Goal: Check status: Check status

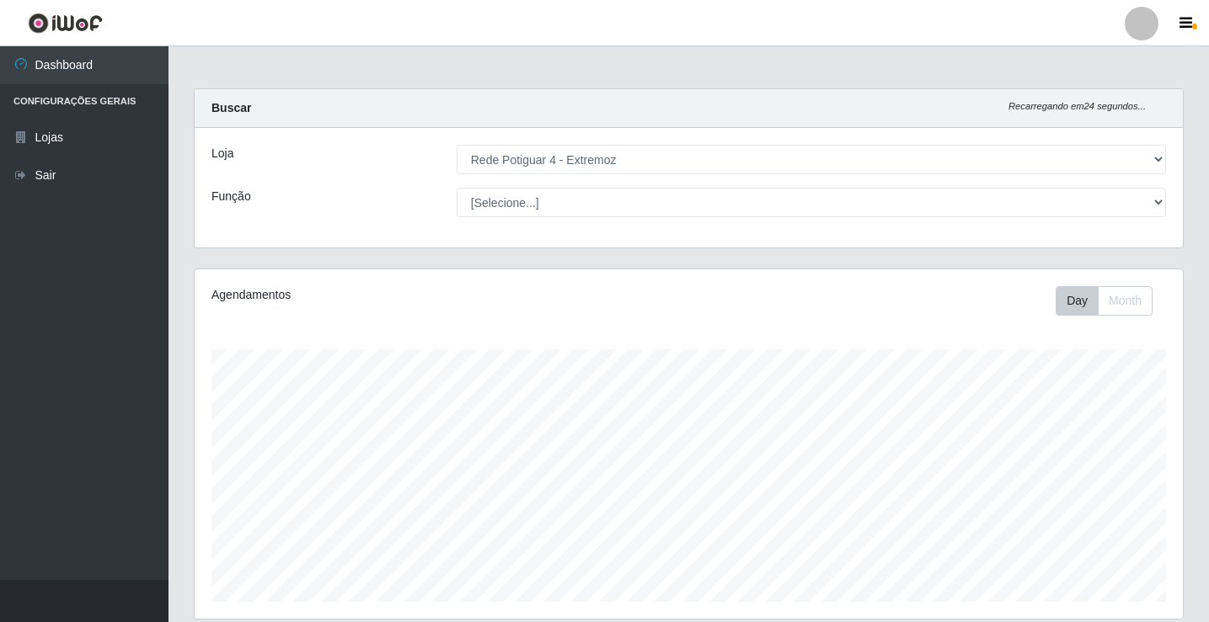
select select "78"
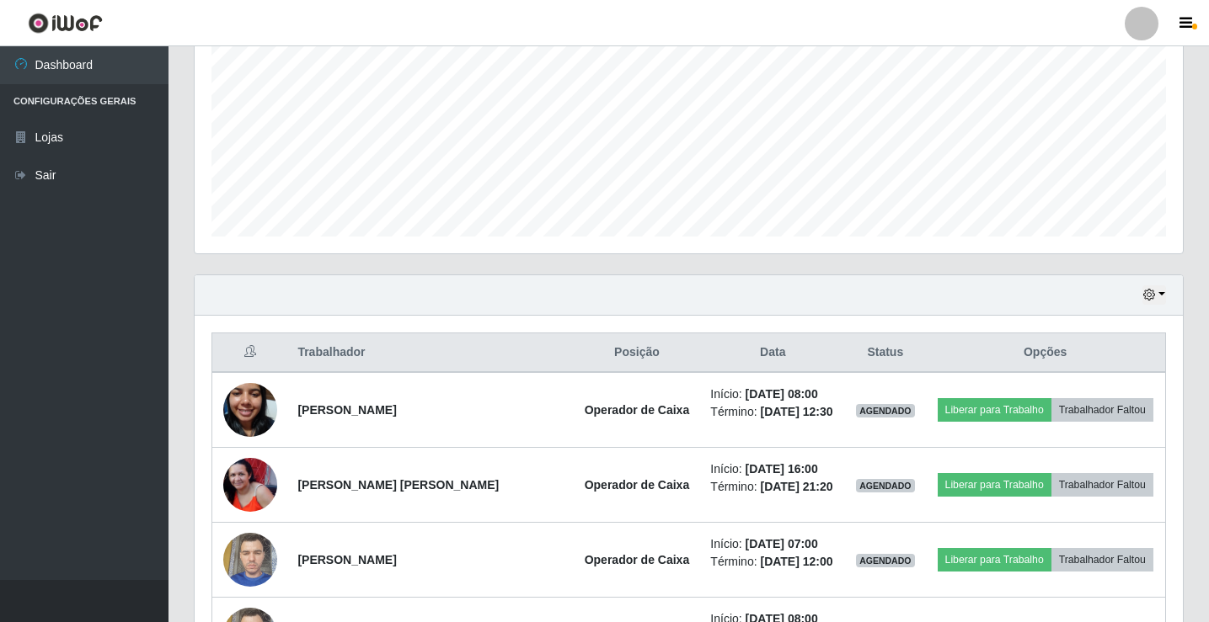
scroll to position [350, 988]
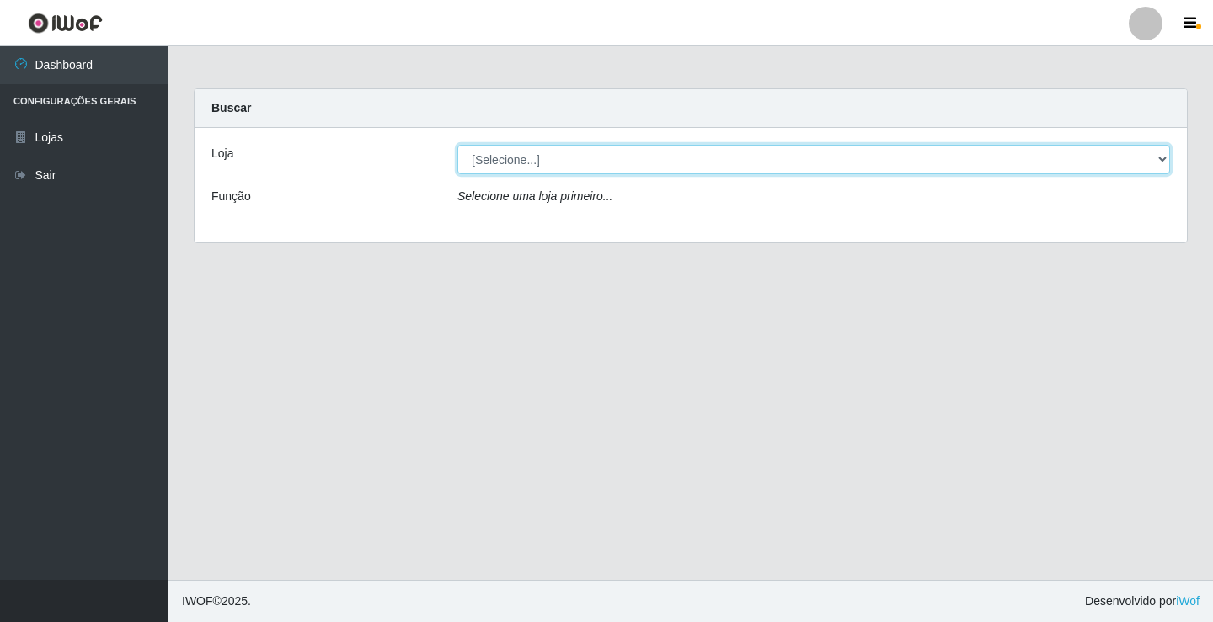
click at [706, 159] on select "[Selecione...] Rede Potiguar 4 - Extremoz" at bounding box center [813, 159] width 713 height 29
select select "78"
click at [457, 145] on select "[Selecione...] Rede Potiguar 4 - Extremoz" at bounding box center [813, 159] width 713 height 29
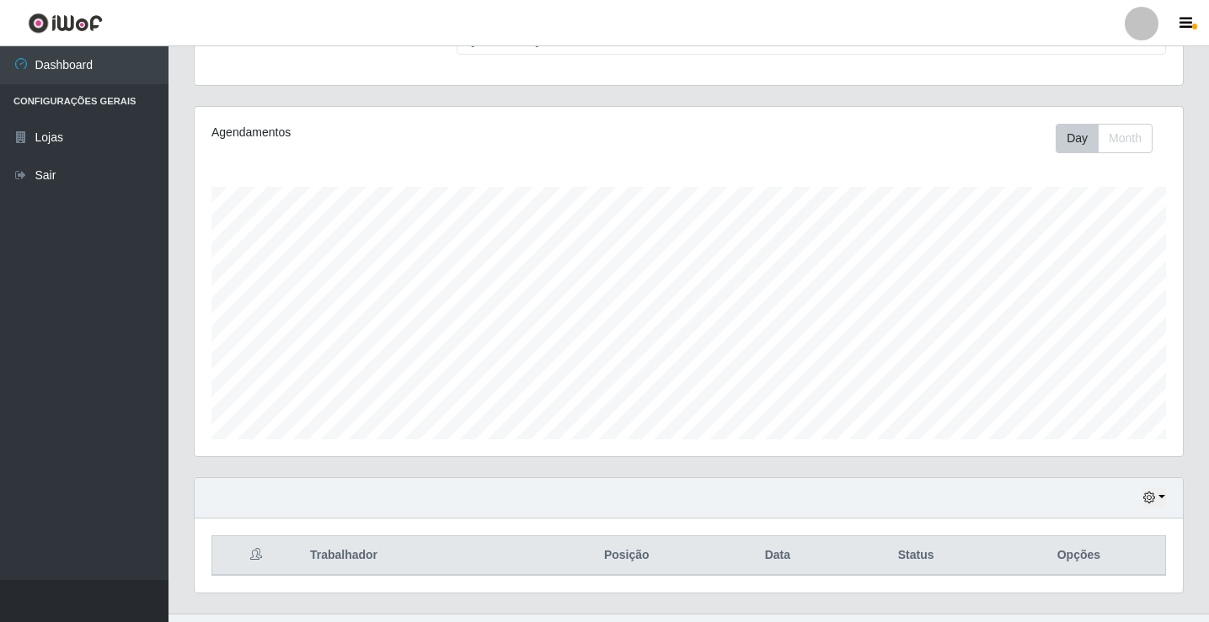
scroll to position [196, 0]
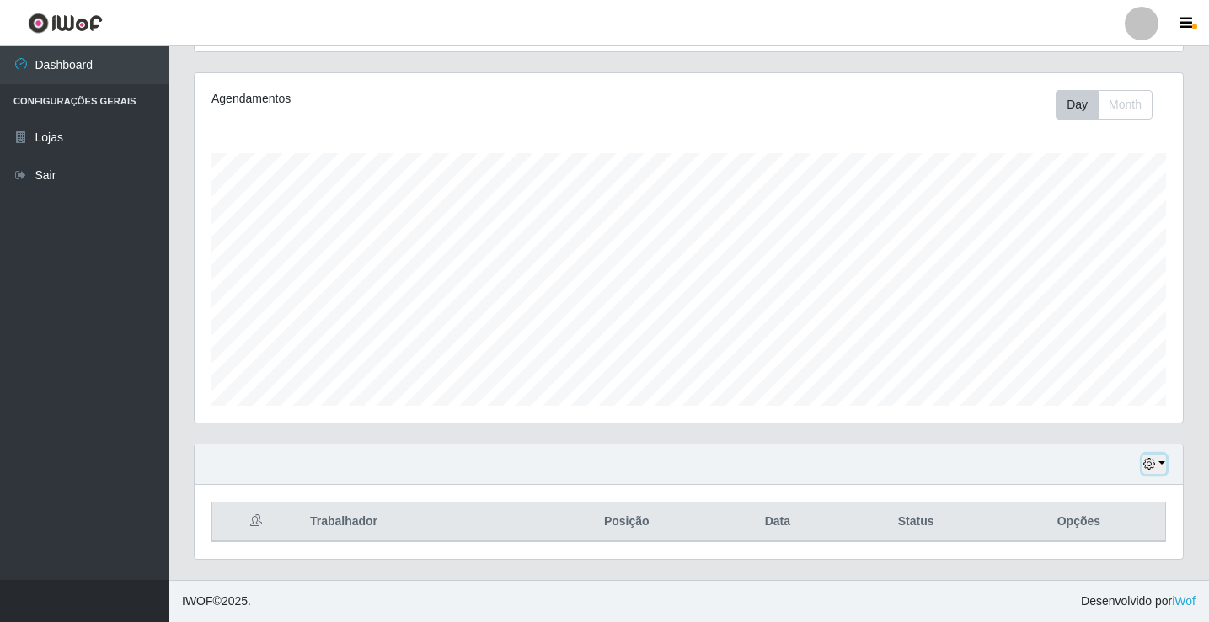
click at [1151, 459] on icon "button" at bounding box center [1149, 464] width 12 height 12
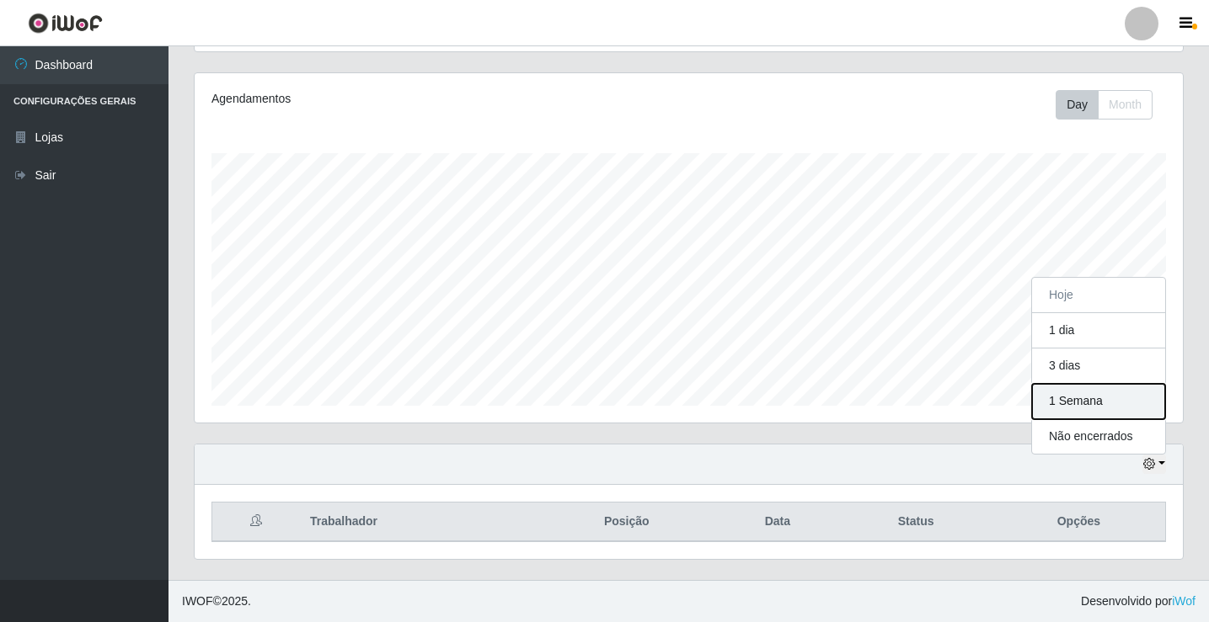
click at [1094, 414] on button "1 Semana" at bounding box center [1098, 401] width 133 height 35
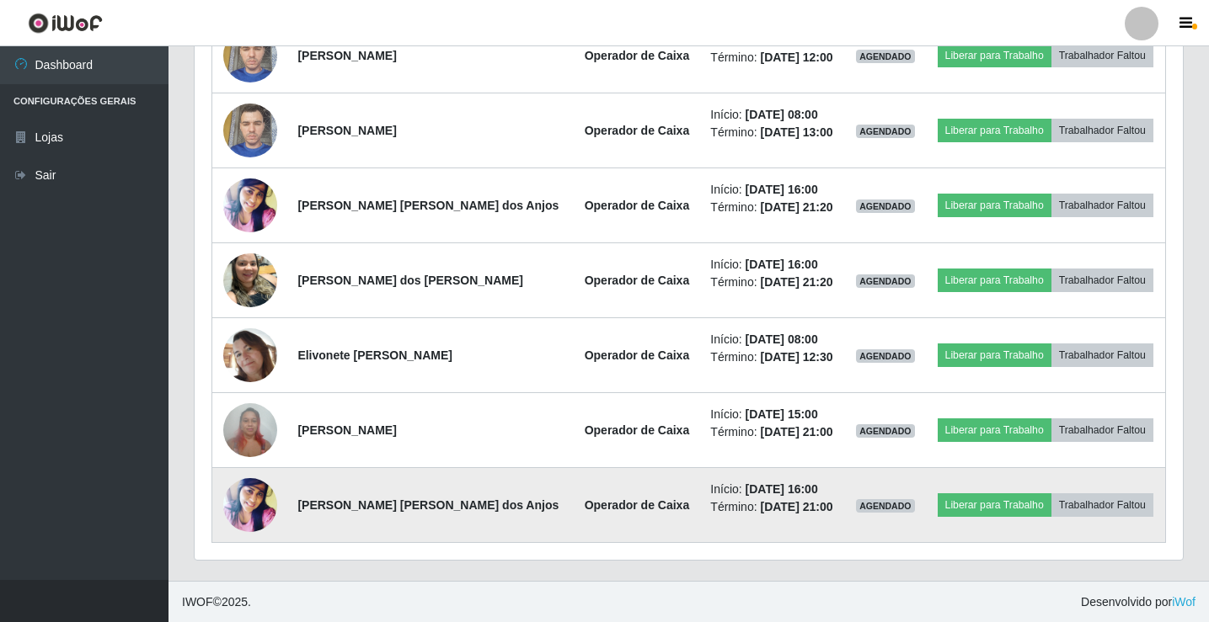
scroll to position [871, 0]
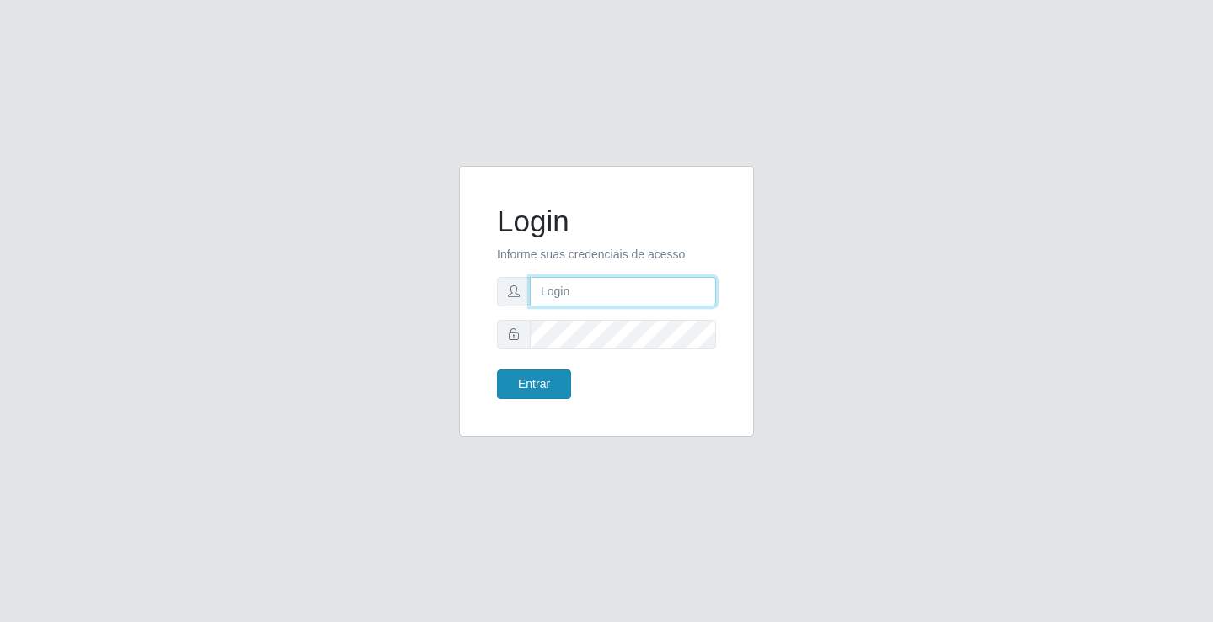
type input "filipenascimento723@gmail.com"
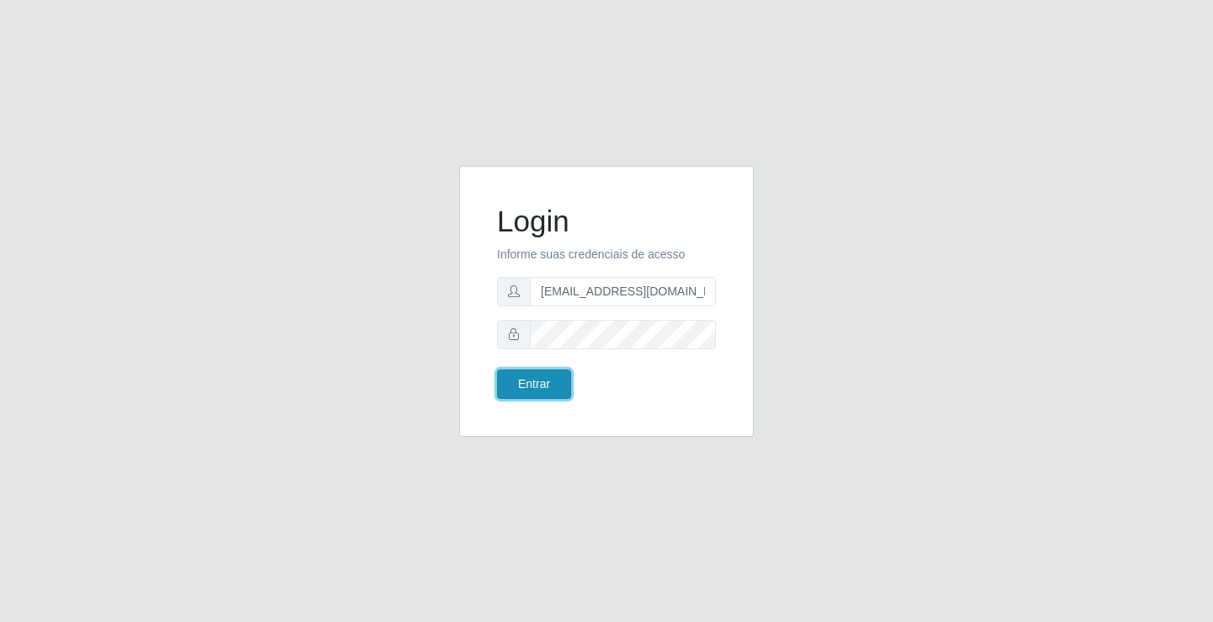
click at [537, 391] on button "Entrar" at bounding box center [534, 384] width 74 height 29
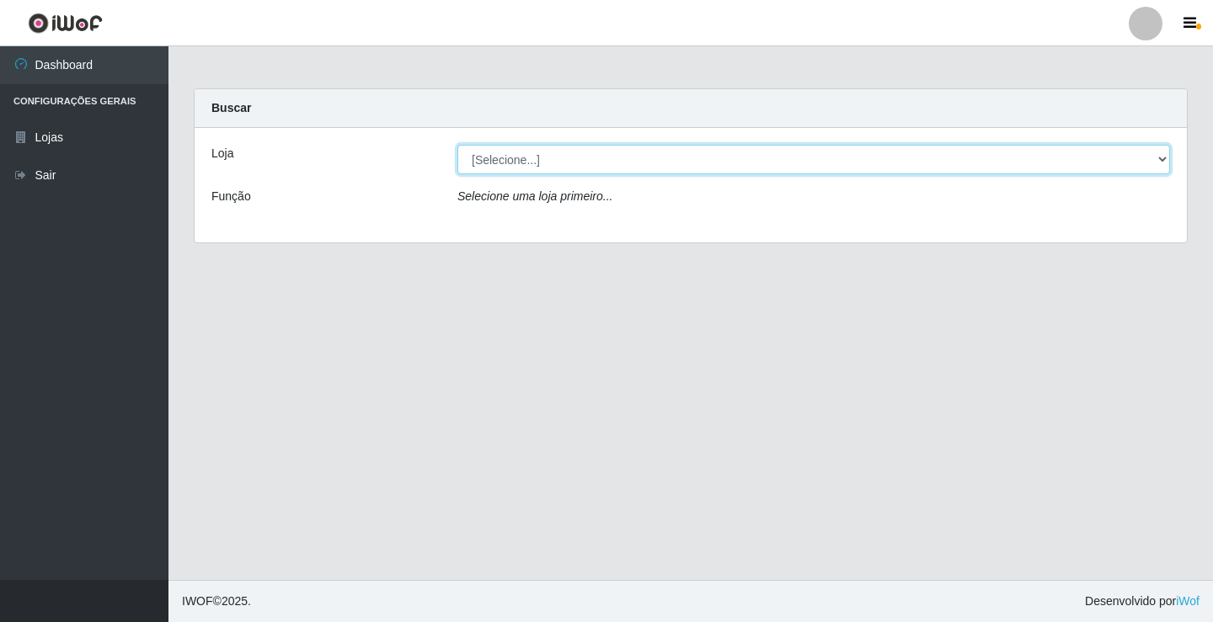
drag, startPoint x: 564, startPoint y: 151, endPoint x: 562, endPoint y: 161, distance: 10.4
click at [564, 152] on select "[Selecione...] Rede Potiguar 4 - Extremoz" at bounding box center [813, 159] width 713 height 29
select select "78"
click at [457, 145] on select "[Selecione...] Rede Potiguar 4 - Extremoz" at bounding box center [813, 159] width 713 height 29
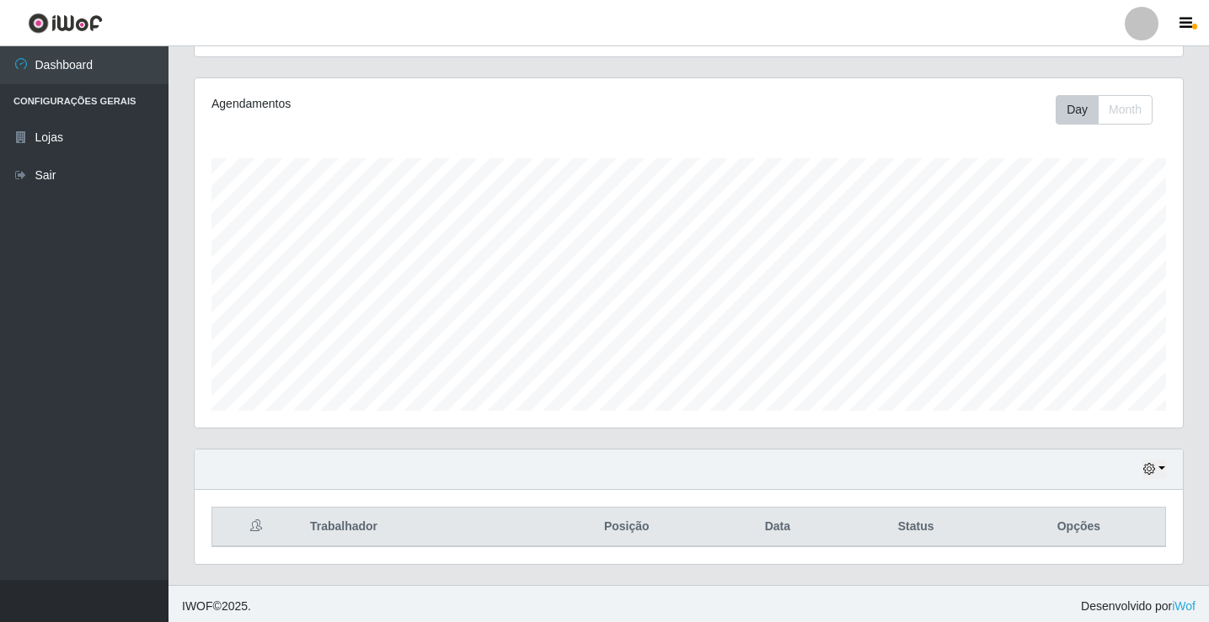
scroll to position [196, 0]
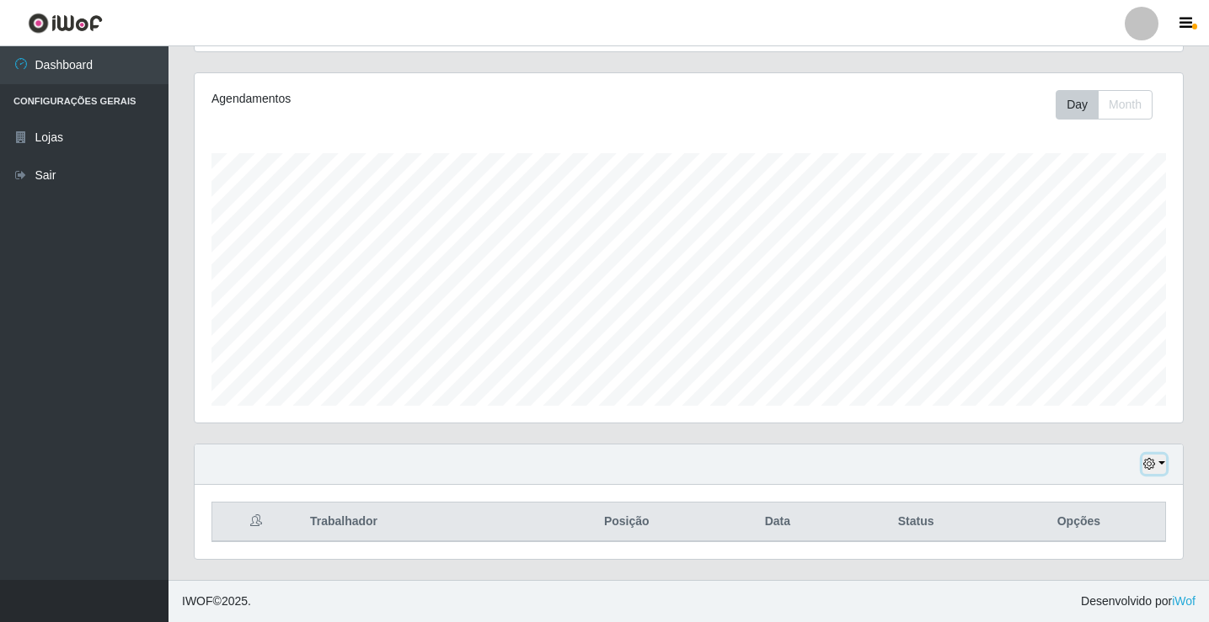
click at [1158, 463] on button "button" at bounding box center [1154, 464] width 24 height 19
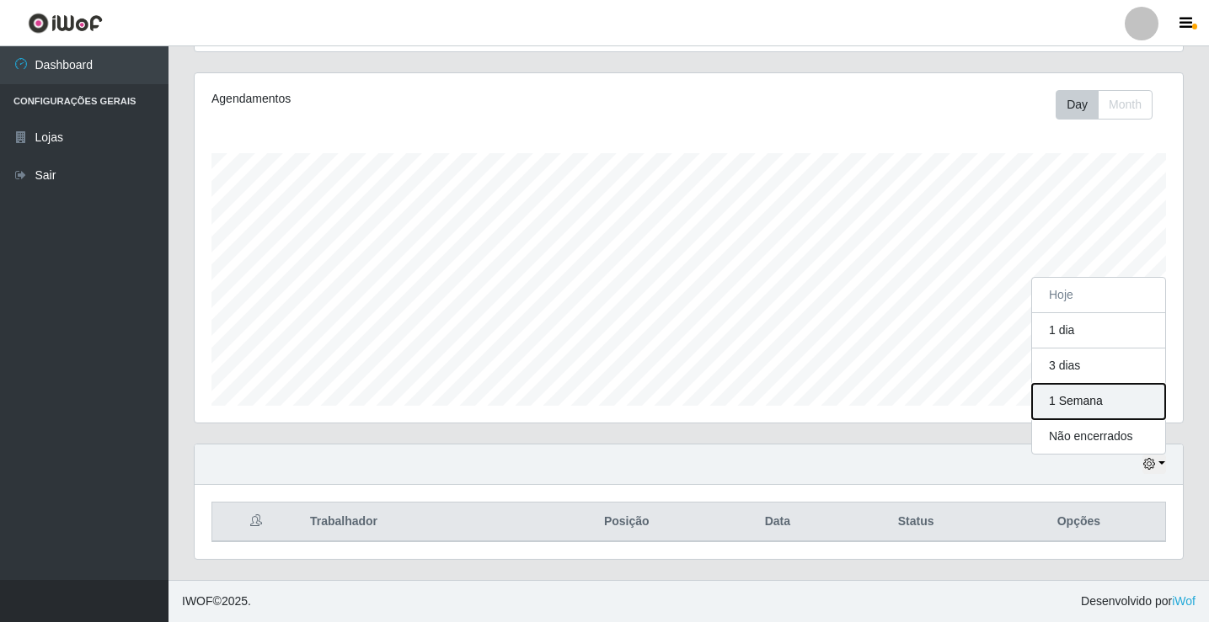
click at [1082, 394] on button "1 Semana" at bounding box center [1098, 401] width 133 height 35
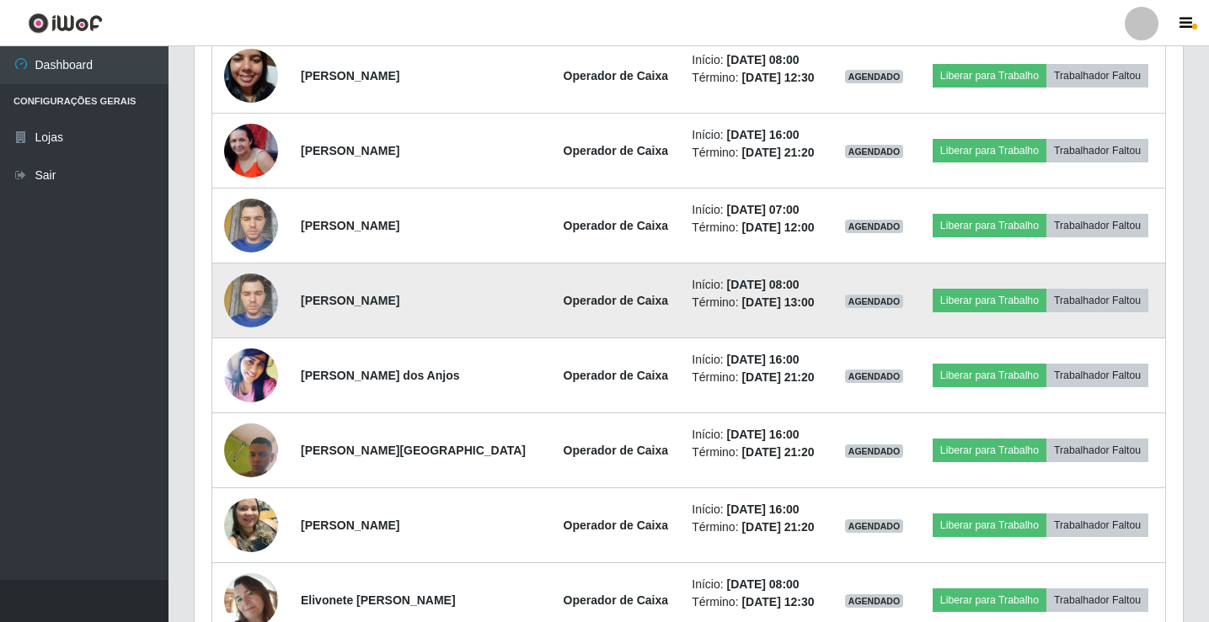
scroll to position [702, 0]
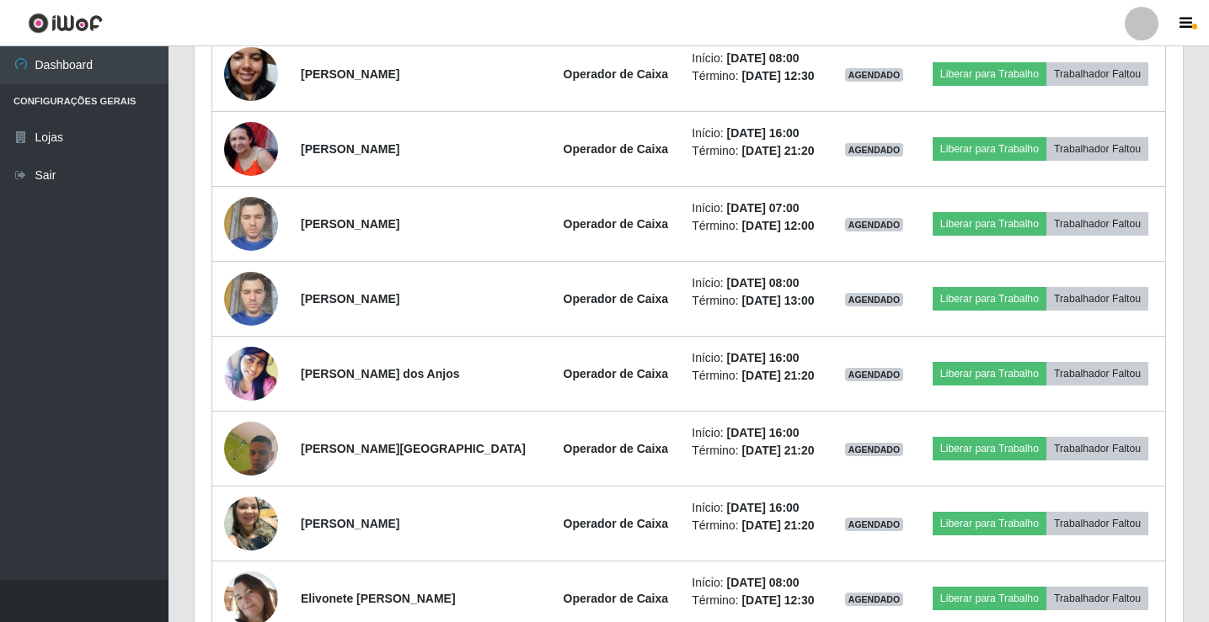
click at [196, 163] on div "Trabalhador Posição Data Status Opções Valdenise Silva de Araujo Operador de Ca…" at bounding box center [689, 392] width 988 height 824
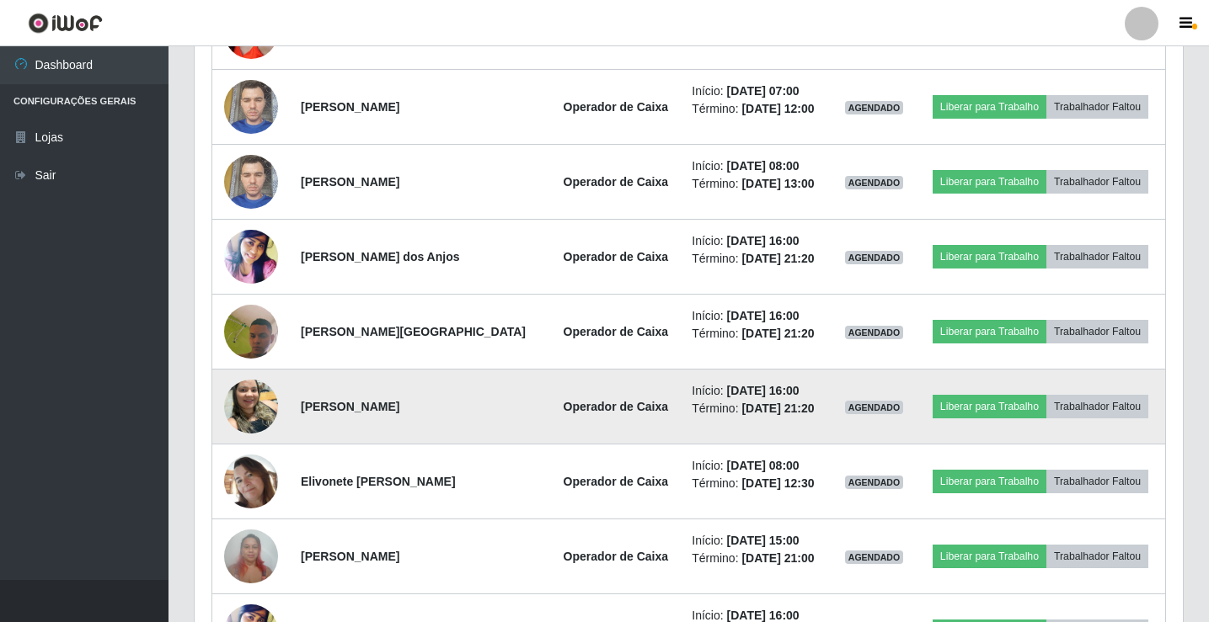
scroll to position [777, 0]
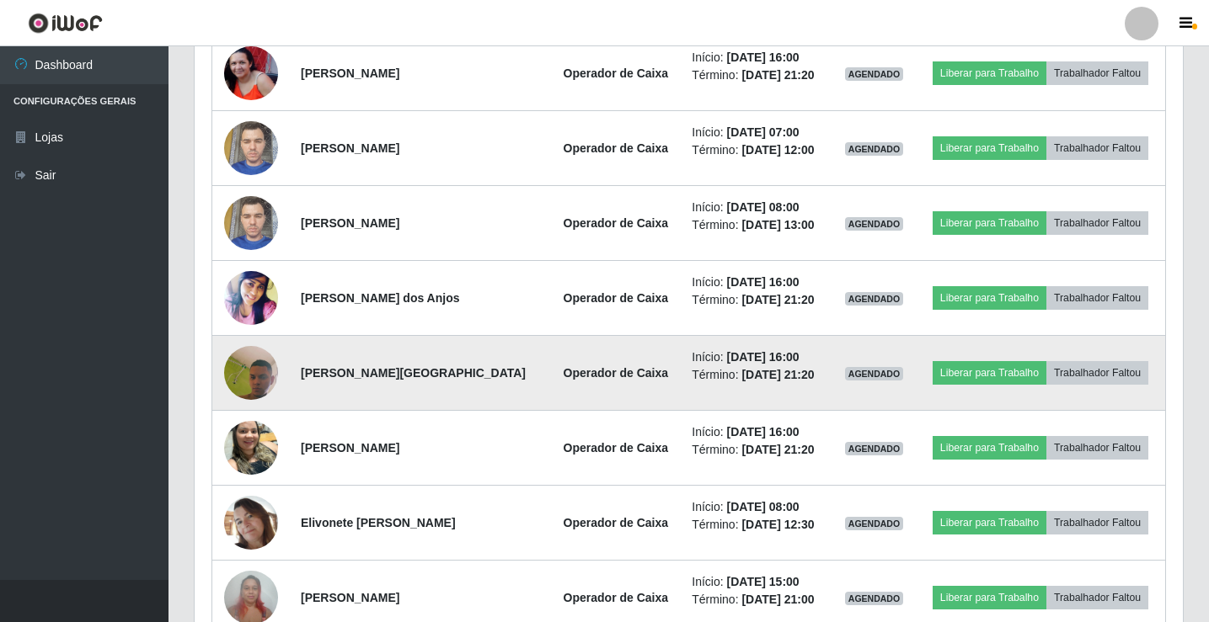
click at [249, 366] on img at bounding box center [251, 373] width 54 height 120
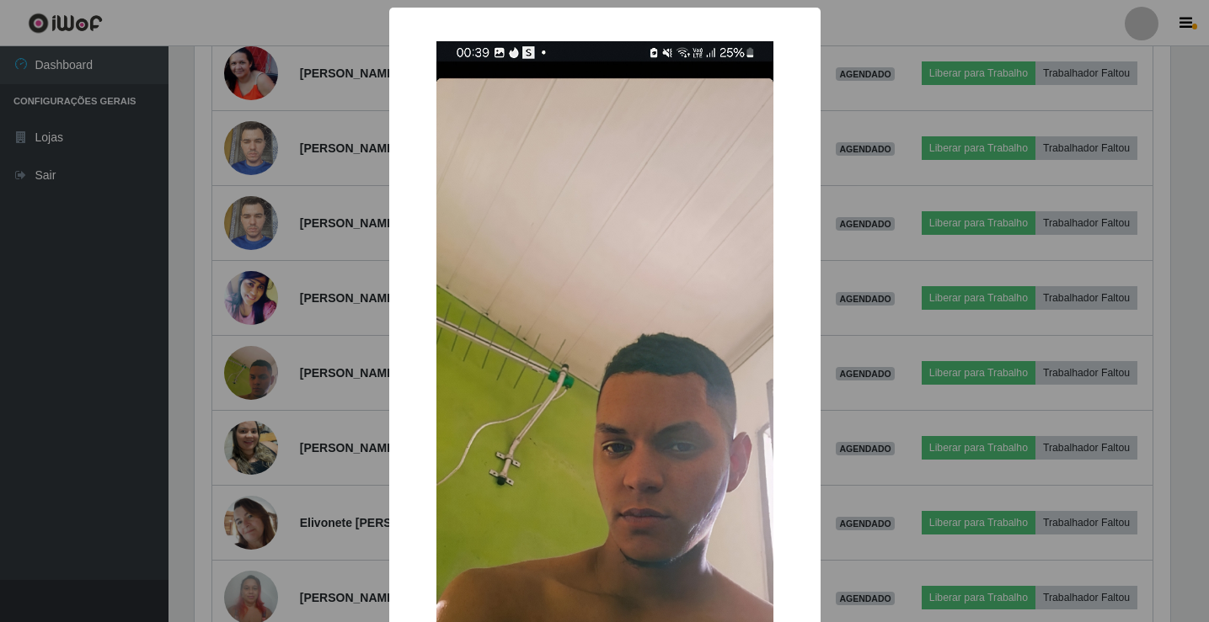
scroll to position [350, 980]
click at [202, 329] on div "× OK Cancel" at bounding box center [606, 311] width 1213 height 622
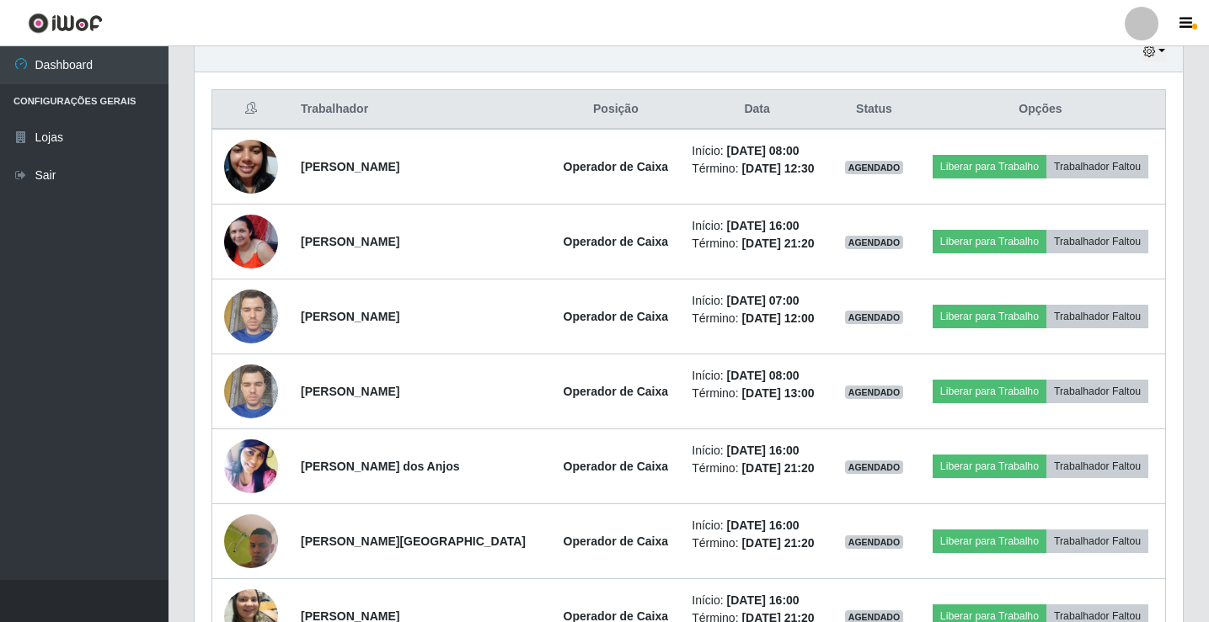
scroll to position [693, 0]
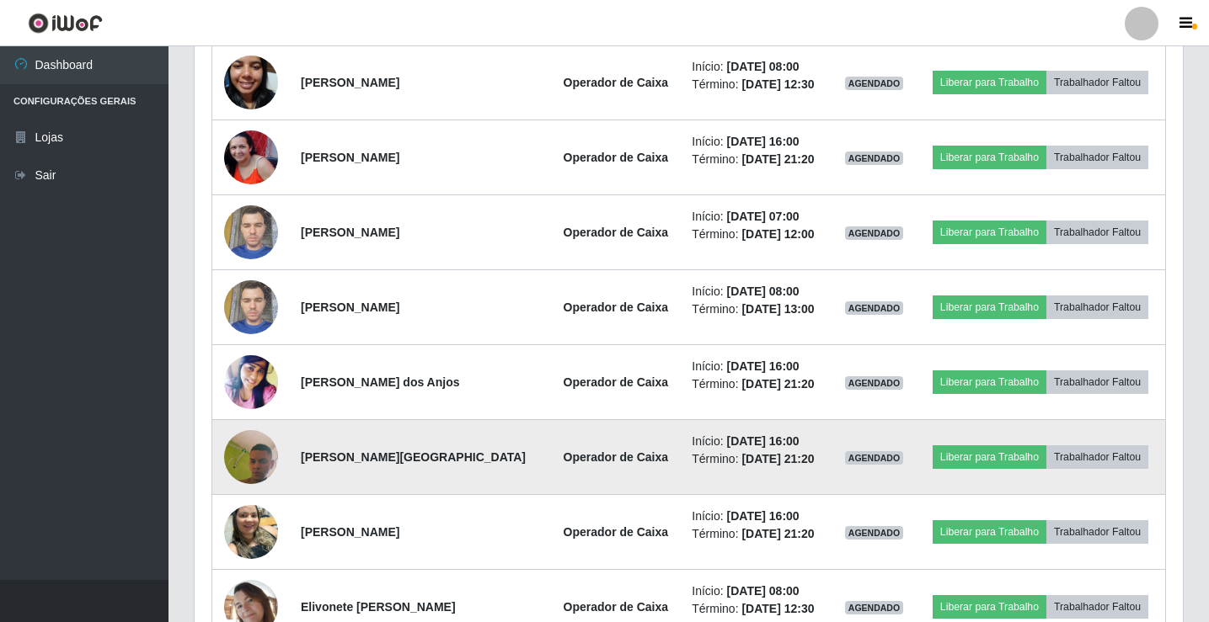
click at [239, 457] on img at bounding box center [251, 458] width 54 height 120
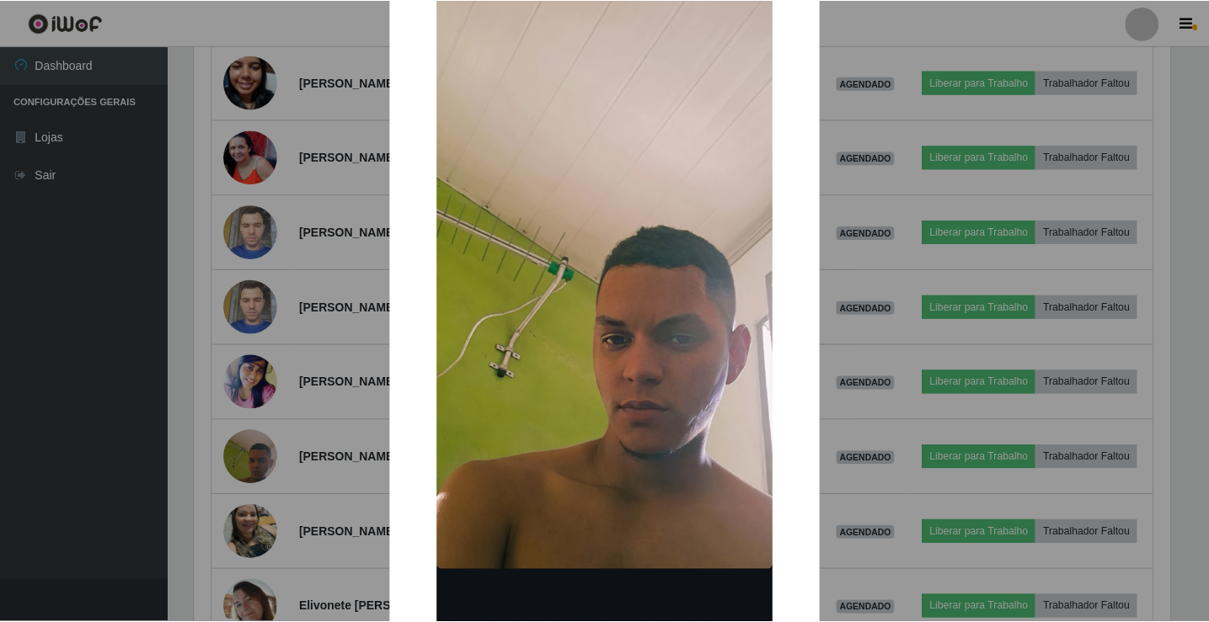
scroll to position [168, 0]
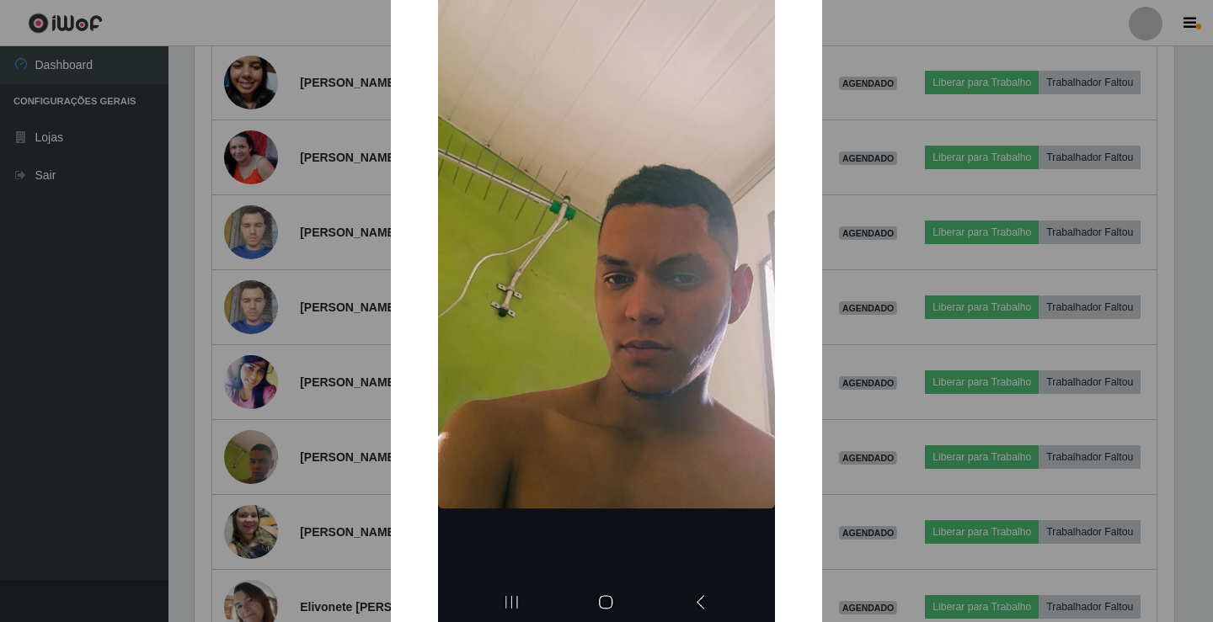
click at [190, 253] on div "× OK Cancel" at bounding box center [606, 311] width 1213 height 622
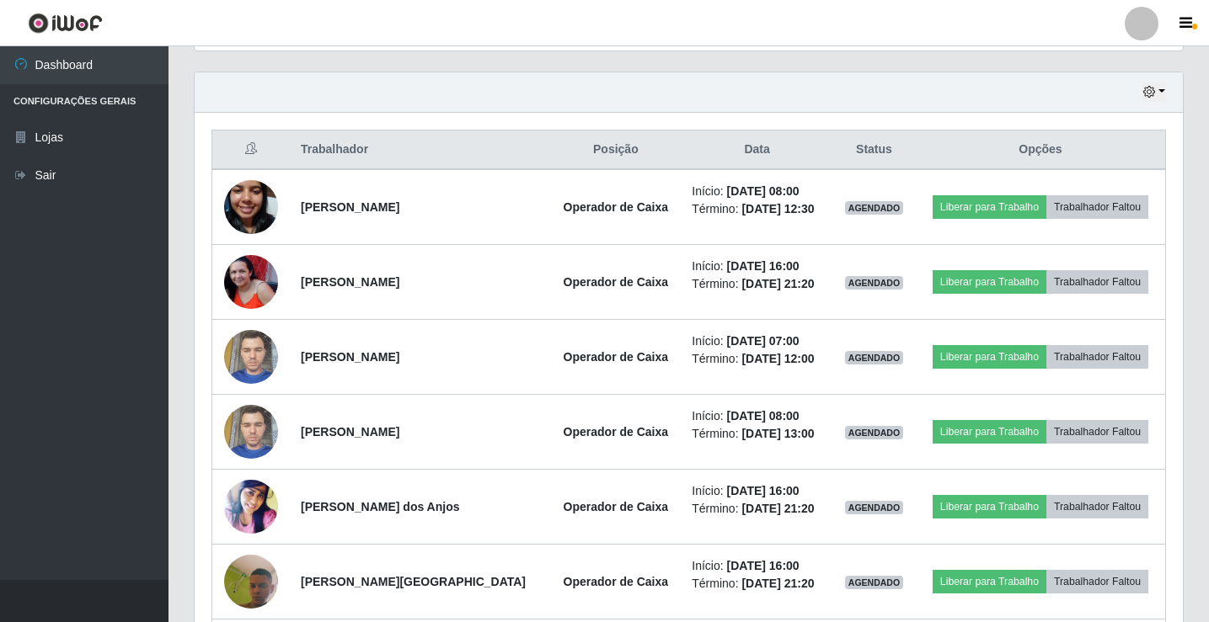
scroll to position [525, 0]
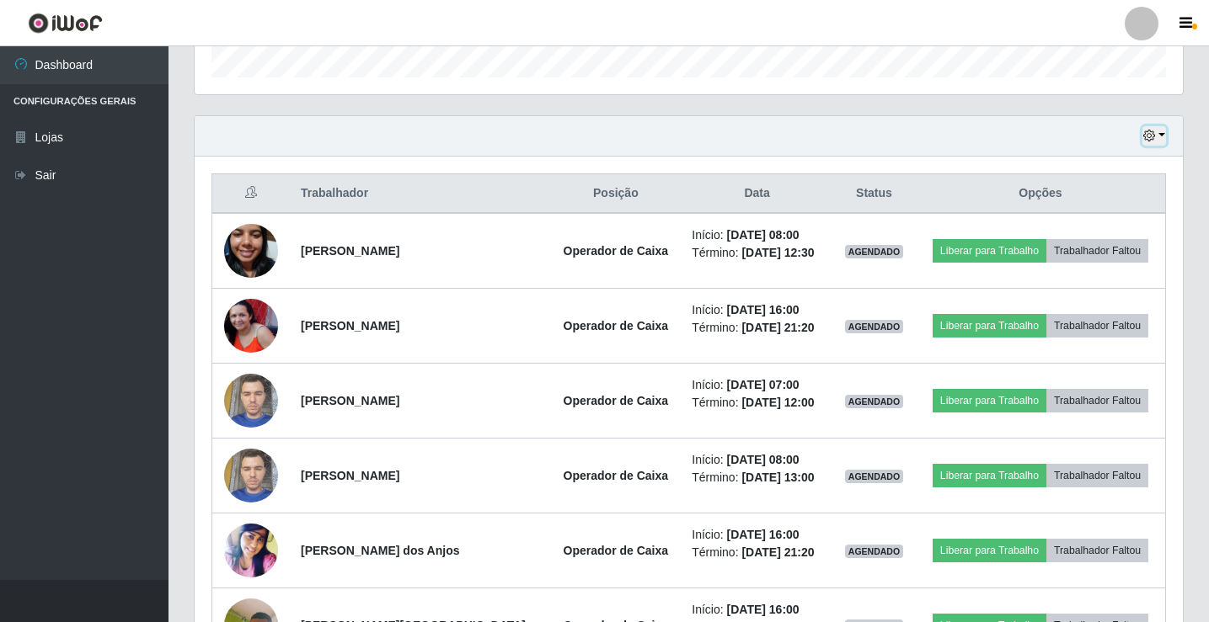
click at [1153, 126] on button "button" at bounding box center [1154, 135] width 24 height 19
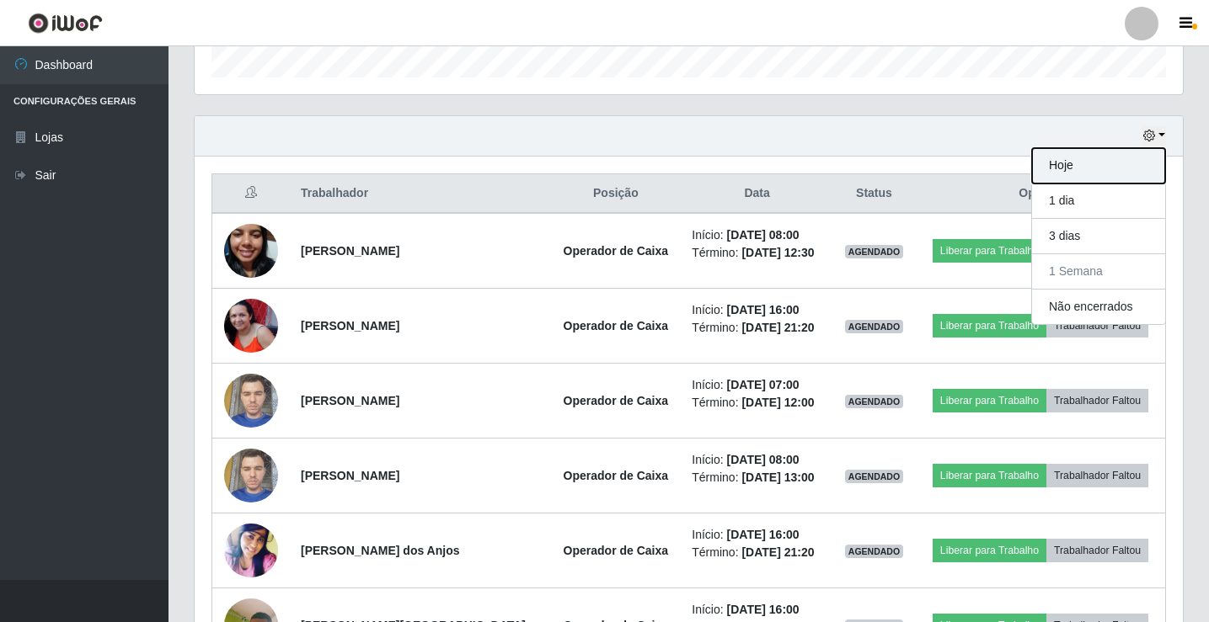
click at [1092, 169] on button "Hoje" at bounding box center [1098, 165] width 133 height 35
